Goal: Information Seeking & Learning: Learn about a topic

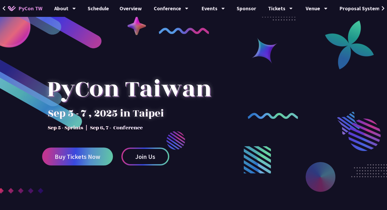
click at [382, 8] on icon at bounding box center [383, 8] width 3 height 5
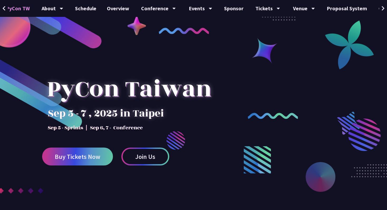
scroll to position [0, 25]
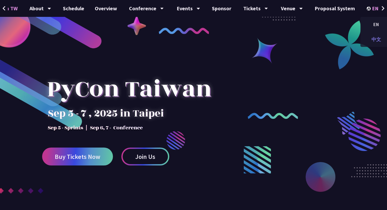
click at [374, 38] on div "中文" at bounding box center [376, 39] width 32 height 12
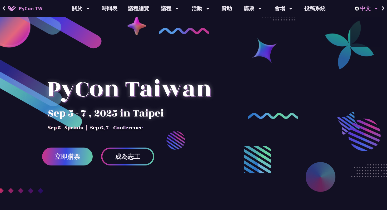
scroll to position [0, 0]
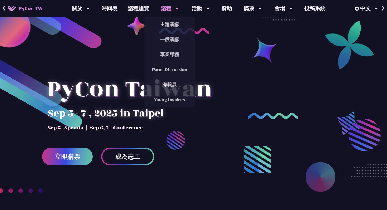
click at [163, 7] on div "議程" at bounding box center [170, 8] width 18 height 17
click at [172, 38] on link "一般演講" at bounding box center [169, 39] width 51 height 12
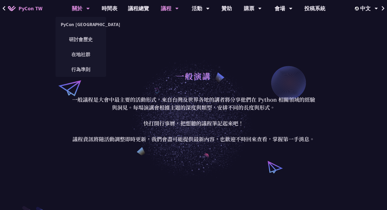
click at [91, 7] on div "關於 PyCon Taiwan 研討會歷史 在地社群 行為準則" at bounding box center [80, 8] width 31 height 17
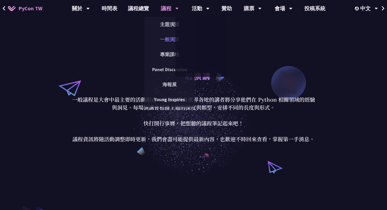
click at [172, 39] on link "一般演講" at bounding box center [169, 39] width 51 height 12
click at [168, 42] on link "一般演講" at bounding box center [169, 39] width 51 height 12
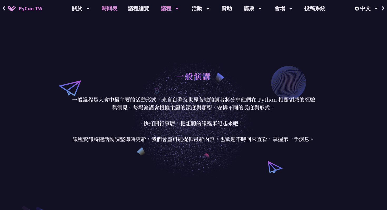
click at [108, 8] on link "時間表" at bounding box center [109, 8] width 26 height 17
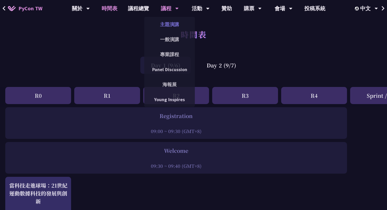
click at [172, 26] on link "主題演講" at bounding box center [169, 24] width 51 height 12
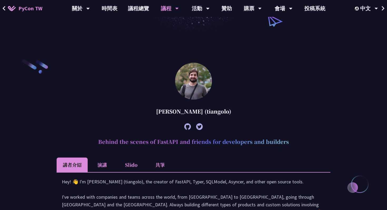
scroll to position [152, 0]
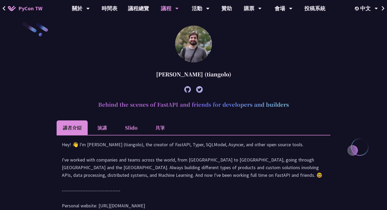
click at [105, 129] on li "演講" at bounding box center [102, 127] width 29 height 14
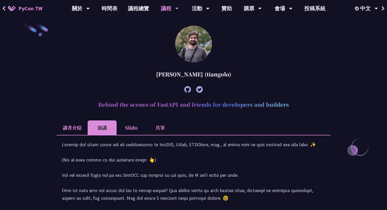
click at [72, 128] on li "講者介紹" at bounding box center [72, 127] width 31 height 14
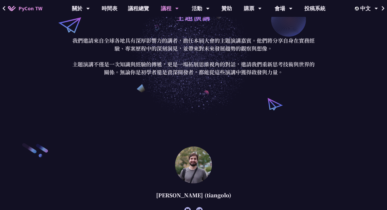
scroll to position [0, 0]
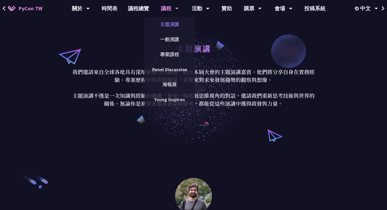
click at [169, 25] on link "主題演講" at bounding box center [169, 24] width 51 height 12
click at [167, 40] on link "一般演講" at bounding box center [169, 39] width 51 height 12
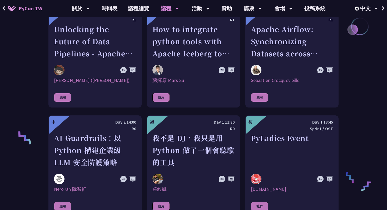
scroll to position [403, 0]
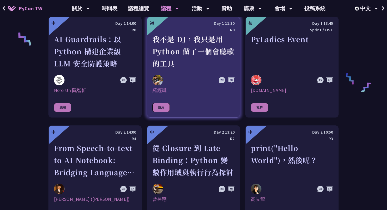
click at [197, 69] on div "我不是 DJ，我只是用 Python 做了一個會聽歌的工具" at bounding box center [193, 51] width 82 height 36
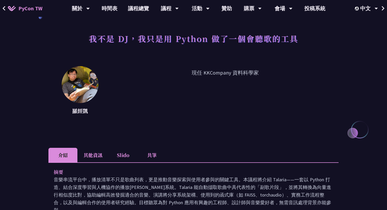
scroll to position [51, 0]
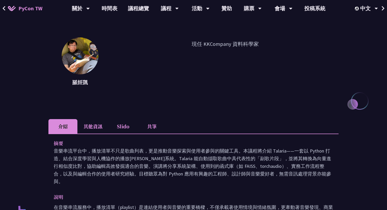
click at [102, 127] on li "其他資訊" at bounding box center [92, 126] width 31 height 14
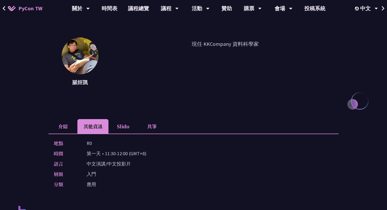
click at [72, 128] on li "介紹" at bounding box center [62, 126] width 29 height 14
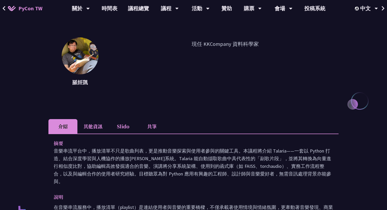
click at [85, 130] on li "其他資訊" at bounding box center [92, 126] width 31 height 14
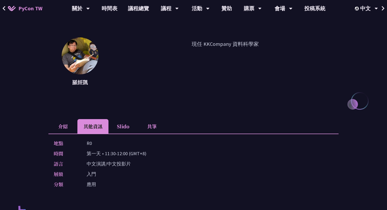
click at [62, 130] on li "介紹" at bounding box center [62, 126] width 29 height 14
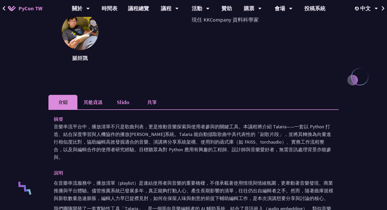
scroll to position [104, 0]
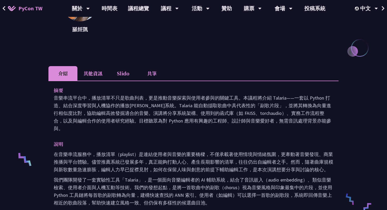
click at [124, 75] on li "Slido" at bounding box center [122, 73] width 29 height 14
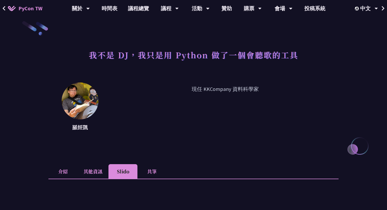
scroll to position [0, 0]
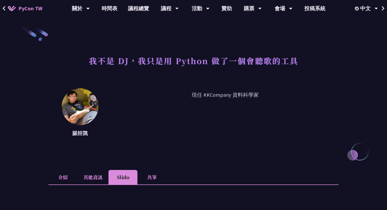
click at [148, 175] on li "共筆" at bounding box center [151, 177] width 29 height 14
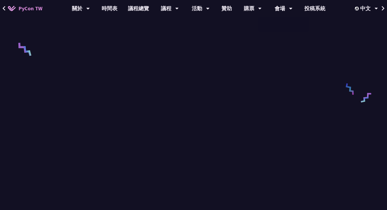
scroll to position [229, 0]
